Goal: Find specific page/section

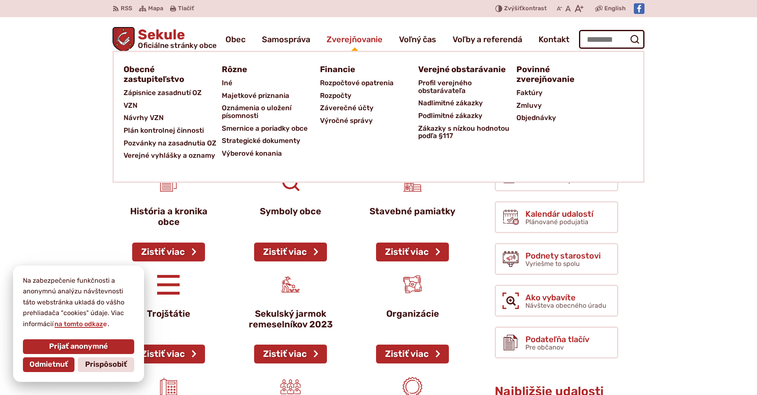
click at [360, 41] on span "Zverejňovanie" at bounding box center [355, 39] width 56 height 23
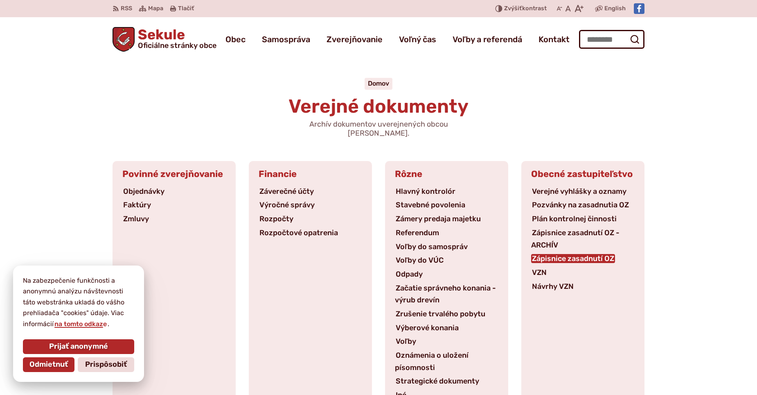
click at [559, 254] on link "Zápisnice zasadnutí OZ" at bounding box center [573, 258] width 84 height 9
